Goal: Contribute content: Add original content to the website for others to see

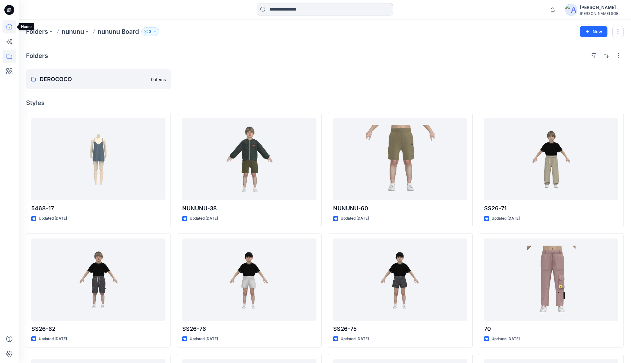
click at [7, 27] on icon at bounding box center [9, 27] width 14 height 14
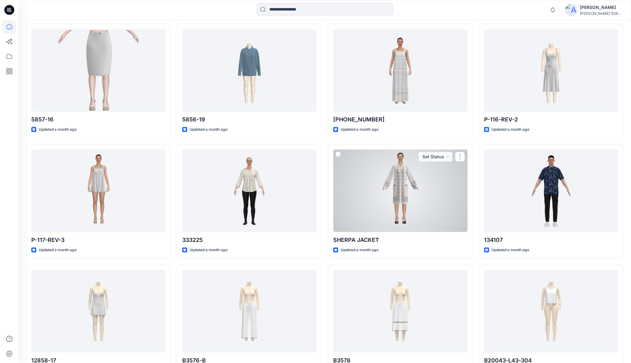
scroll to position [785, 0]
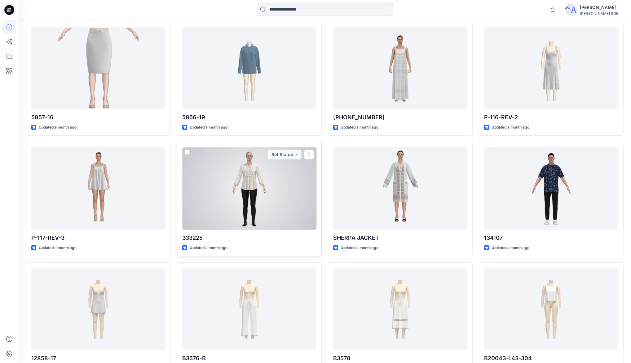
click at [296, 194] on div at bounding box center [249, 188] width 134 height 82
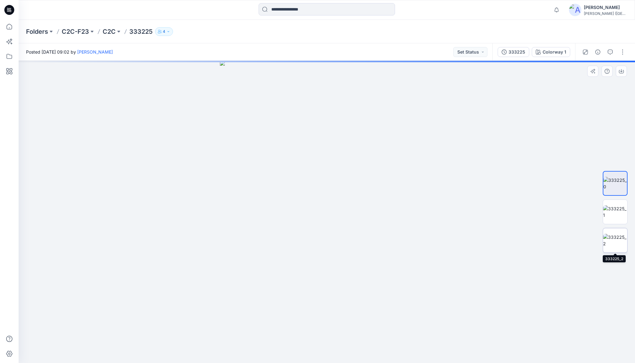
click at [613, 237] on img at bounding box center [615, 240] width 24 height 13
click at [612, 209] on img at bounding box center [615, 212] width 24 height 13
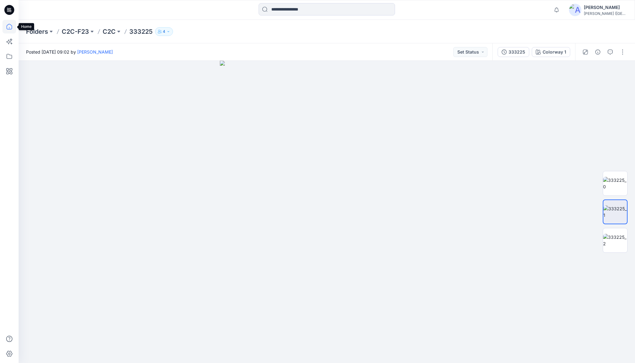
click at [11, 28] on icon at bounding box center [9, 27] width 14 height 14
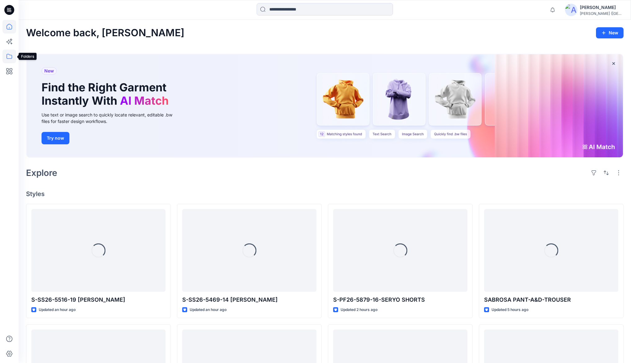
drag, startPoint x: 12, startPoint y: 57, endPoint x: 16, endPoint y: 56, distance: 3.7
click at [12, 57] on icon at bounding box center [9, 57] width 14 height 14
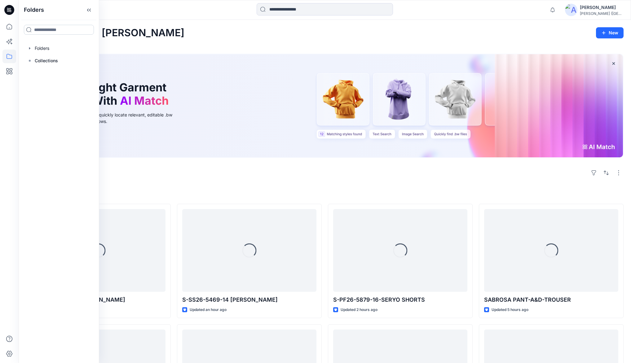
drag, startPoint x: 63, startPoint y: 29, endPoint x: 65, endPoint y: 34, distance: 5.2
click at [63, 29] on input at bounding box center [59, 30] width 70 height 10
type input "***"
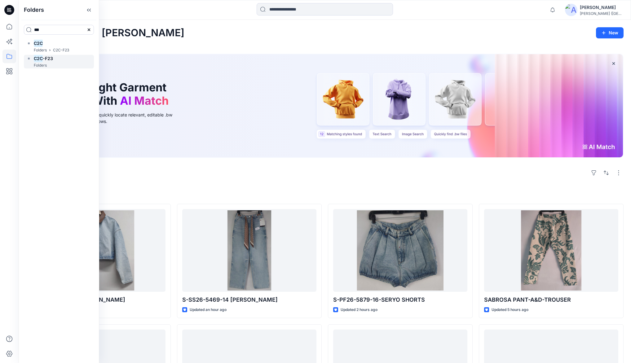
click at [52, 61] on h6 "C2C -F23" at bounding box center [43, 58] width 19 height 7
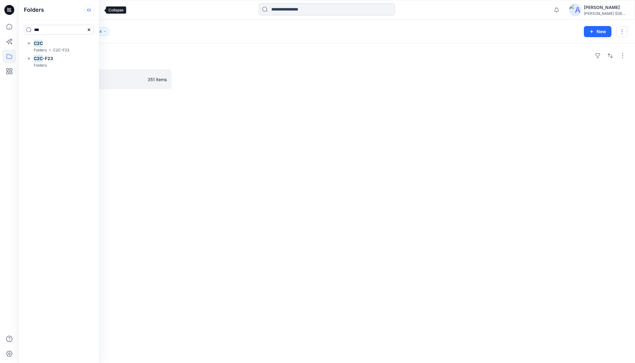
click at [94, 11] on icon at bounding box center [89, 10] width 10 height 10
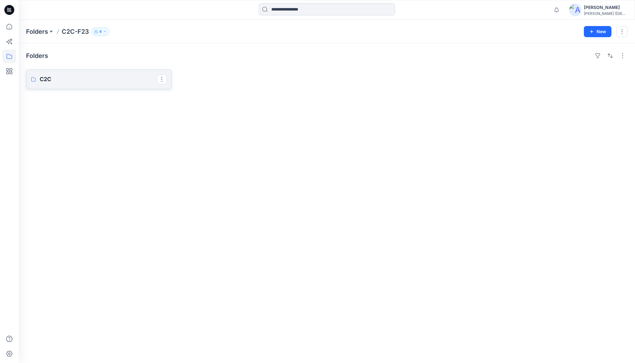
click at [64, 78] on p "C2C" at bounding box center [98, 79] width 117 height 9
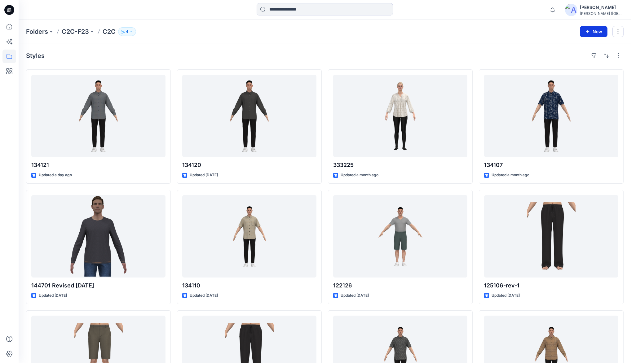
click at [599, 31] on button "New" at bounding box center [594, 31] width 28 height 11
click at [575, 57] on p "New Folder" at bounding box center [575, 59] width 23 height 7
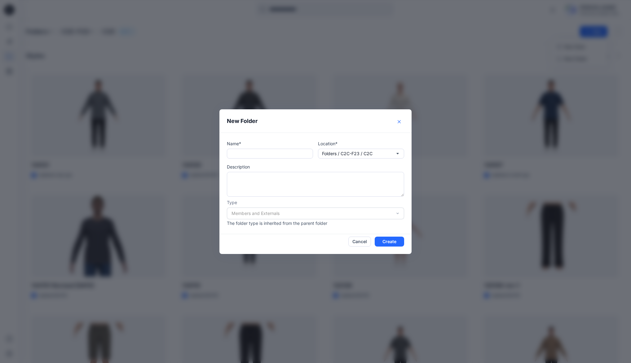
click at [401, 120] on icon "Close" at bounding box center [399, 121] width 3 height 3
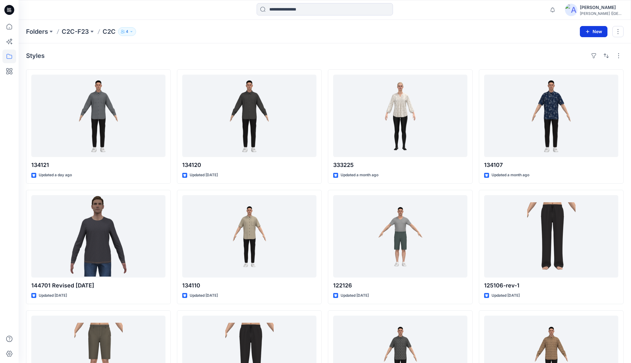
click at [600, 28] on button "New" at bounding box center [594, 31] width 28 height 11
click at [573, 47] on p "New Style" at bounding box center [574, 46] width 21 height 7
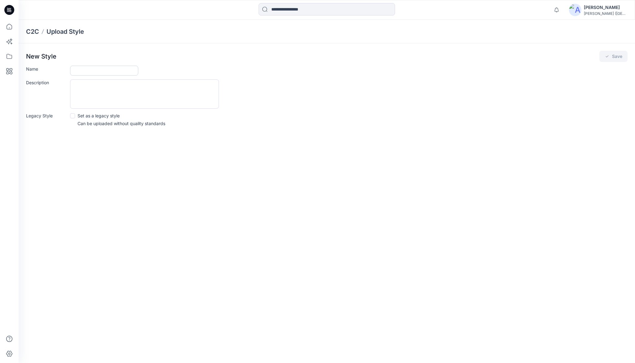
drag, startPoint x: 88, startPoint y: 70, endPoint x: 91, endPoint y: 72, distance: 3.4
click at [88, 70] on input "Name" at bounding box center [104, 71] width 68 height 10
click at [94, 71] on input "Name" at bounding box center [104, 71] width 68 height 10
type input "******"
click at [613, 55] on button "Save" at bounding box center [613, 56] width 28 height 11
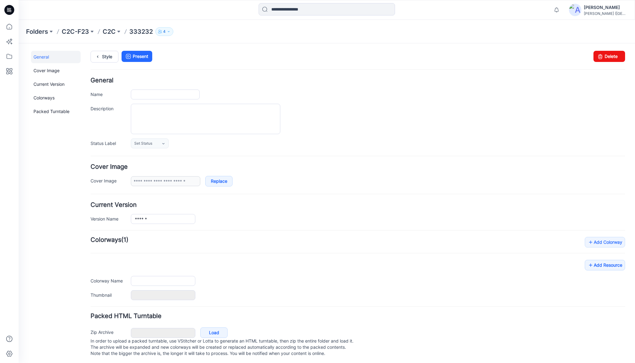
type input "******"
type input "**********"
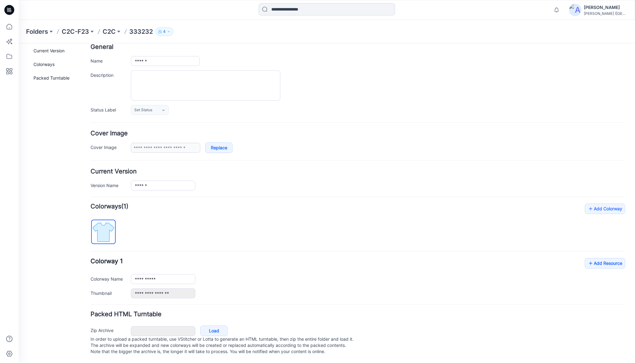
scroll to position [38, 0]
click at [603, 259] on link "Add Resource" at bounding box center [605, 263] width 40 height 11
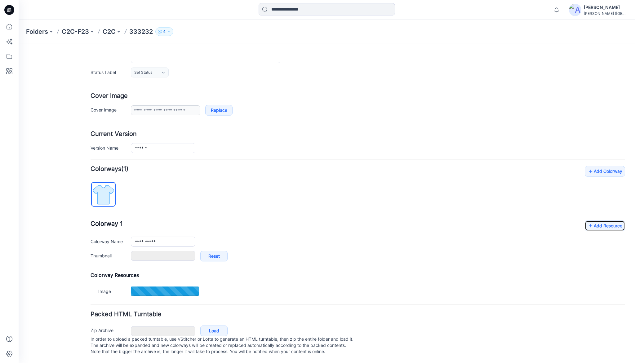
scroll to position [76, 0]
type input "********"
click at [600, 220] on link "Add Resource" at bounding box center [605, 225] width 40 height 11
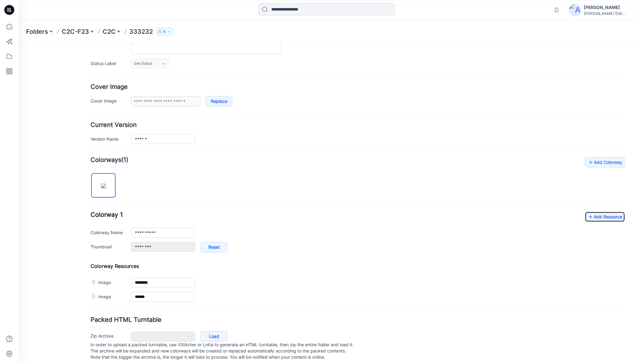
scroll to position [91, 0]
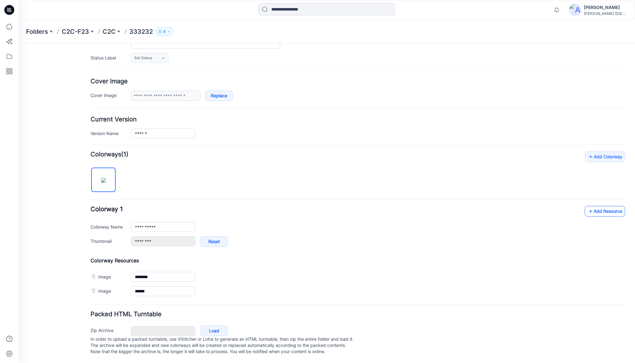
click at [602, 208] on link "Add Resource" at bounding box center [605, 211] width 40 height 11
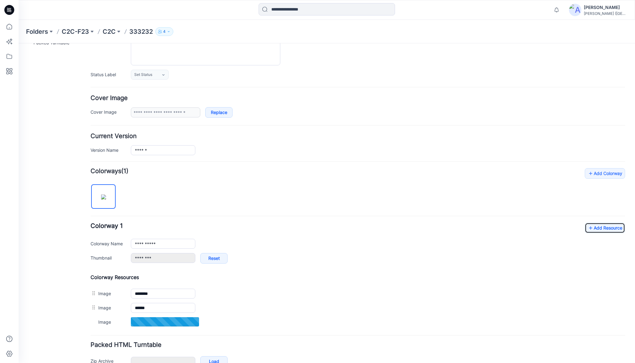
scroll to position [104, 0]
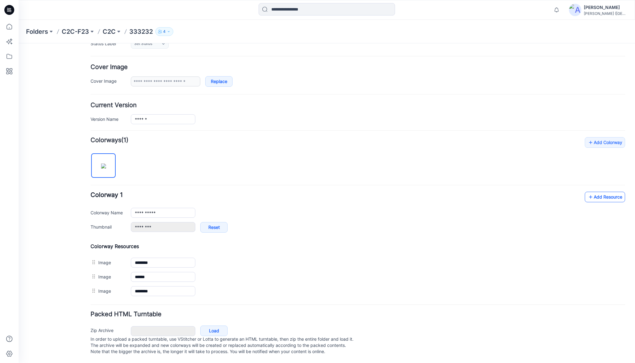
click at [604, 192] on link "Add Resource" at bounding box center [605, 197] width 40 height 11
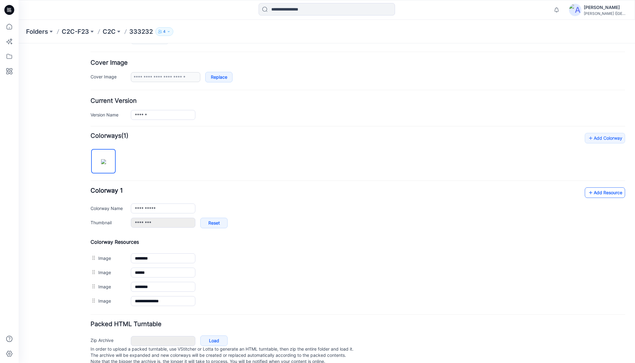
click at [594, 194] on link "Add Resource" at bounding box center [605, 193] width 40 height 11
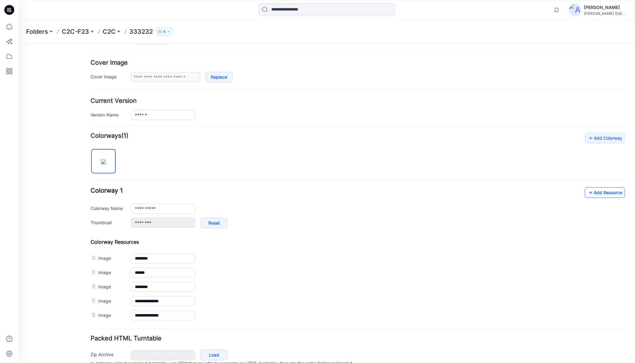
click at [595, 194] on link "Add Resource" at bounding box center [605, 193] width 40 height 11
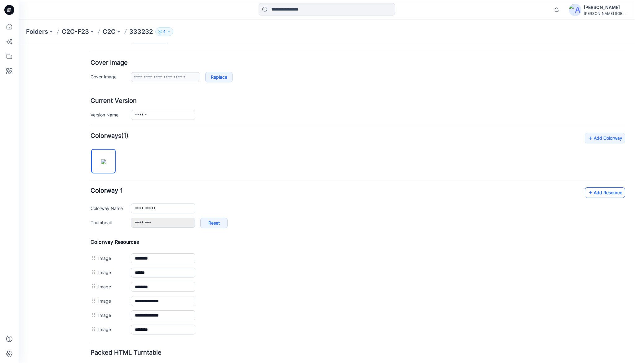
click at [609, 194] on link "Add Resource" at bounding box center [605, 193] width 40 height 11
click at [599, 192] on link "Add Resource" at bounding box center [605, 193] width 40 height 11
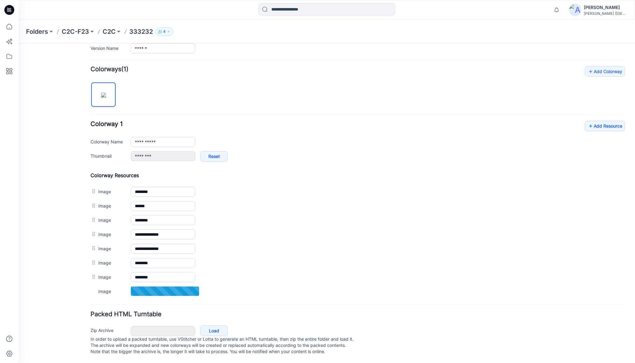
scroll to position [175, 0]
click at [9, 28] on icon at bounding box center [9, 27] width 0 height 1
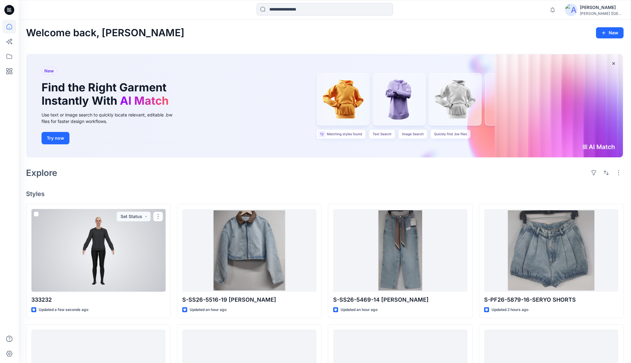
click at [124, 238] on div at bounding box center [98, 250] width 134 height 82
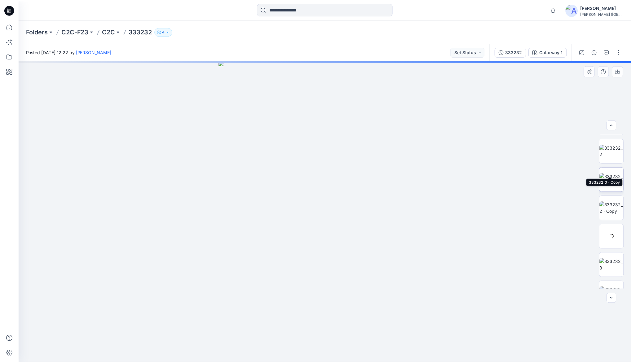
scroll to position [69, 0]
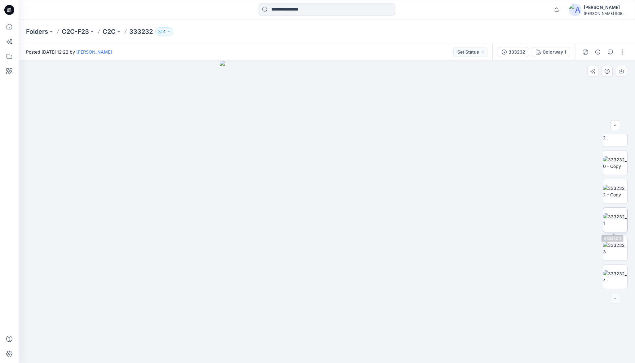
click at [614, 221] on img at bounding box center [615, 220] width 24 height 13
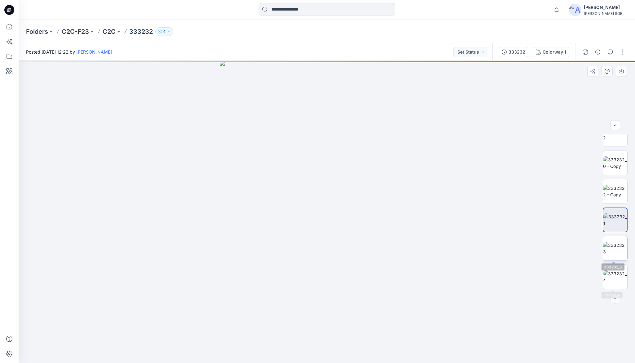
click at [611, 248] on img at bounding box center [615, 248] width 24 height 13
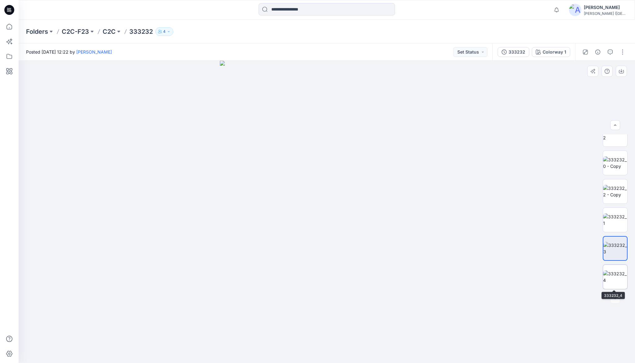
click at [616, 277] on img at bounding box center [615, 277] width 24 height 13
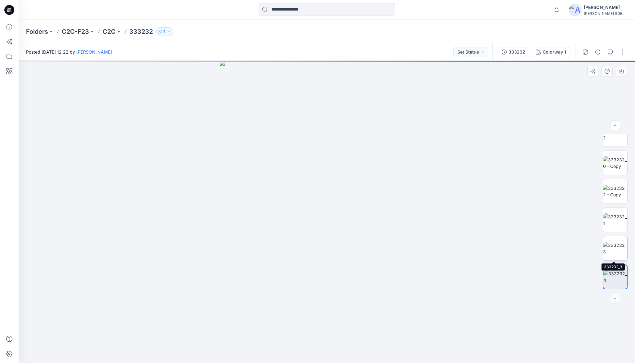
click at [615, 249] on img at bounding box center [615, 248] width 24 height 13
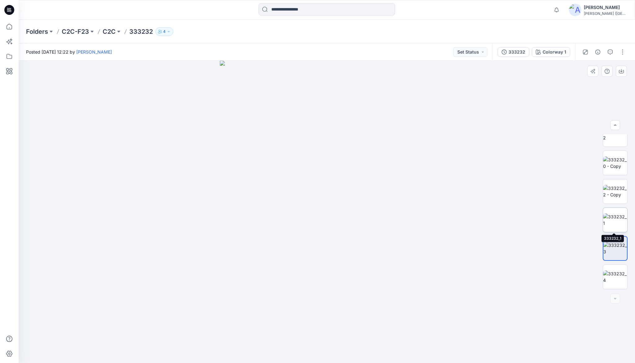
click at [617, 222] on img at bounding box center [615, 220] width 24 height 13
click at [615, 185] on img at bounding box center [615, 191] width 24 height 13
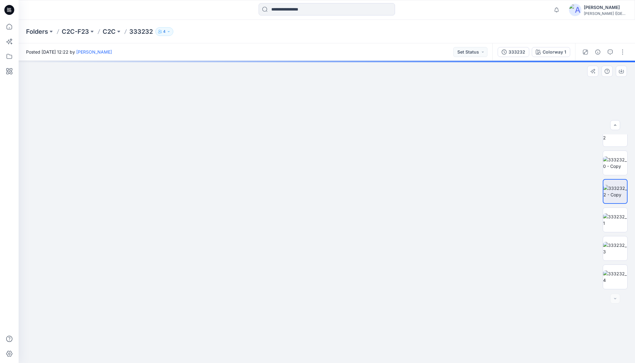
drag, startPoint x: 349, startPoint y: 169, endPoint x: 349, endPoint y: 192, distance: 23.0
click at [349, 192] on img at bounding box center [327, 178] width 406 height 372
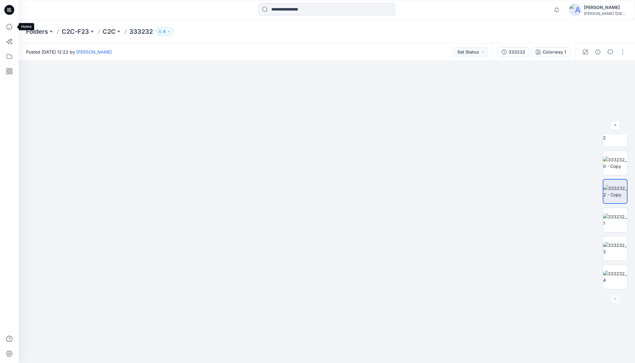
drag, startPoint x: 11, startPoint y: 28, endPoint x: 17, endPoint y: 35, distance: 9.7
click at [11, 28] on icon at bounding box center [9, 27] width 14 height 14
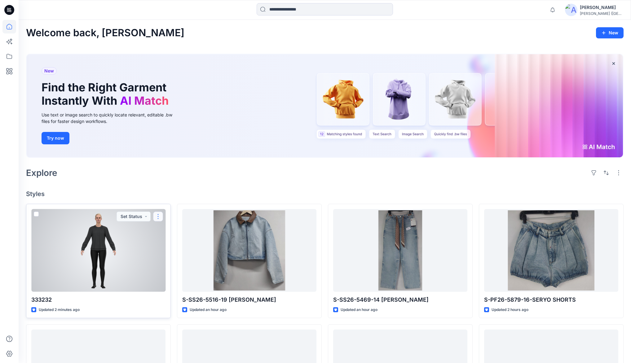
click at [160, 216] on button "button" at bounding box center [158, 217] width 10 height 10
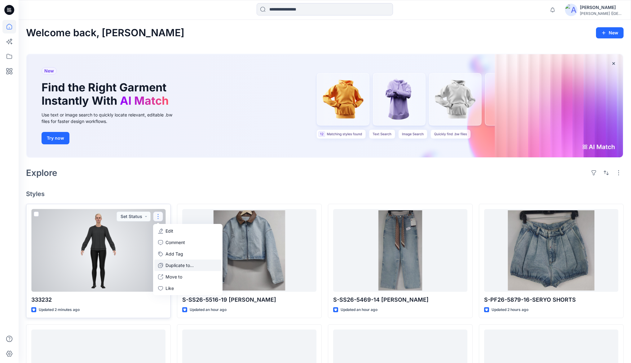
click at [176, 266] on p "Duplicate to..." at bounding box center [180, 265] width 28 height 7
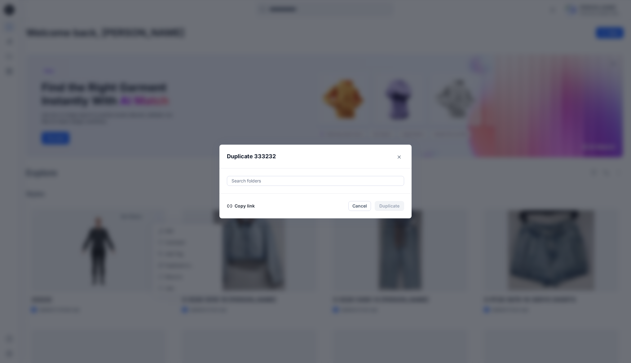
click at [246, 206] on button "Copy link" at bounding box center [241, 205] width 28 height 7
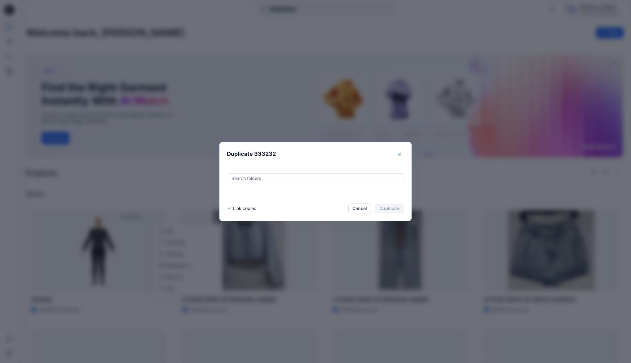
click at [400, 154] on icon "Close" at bounding box center [399, 154] width 3 height 3
